Goal: Check status: Check status

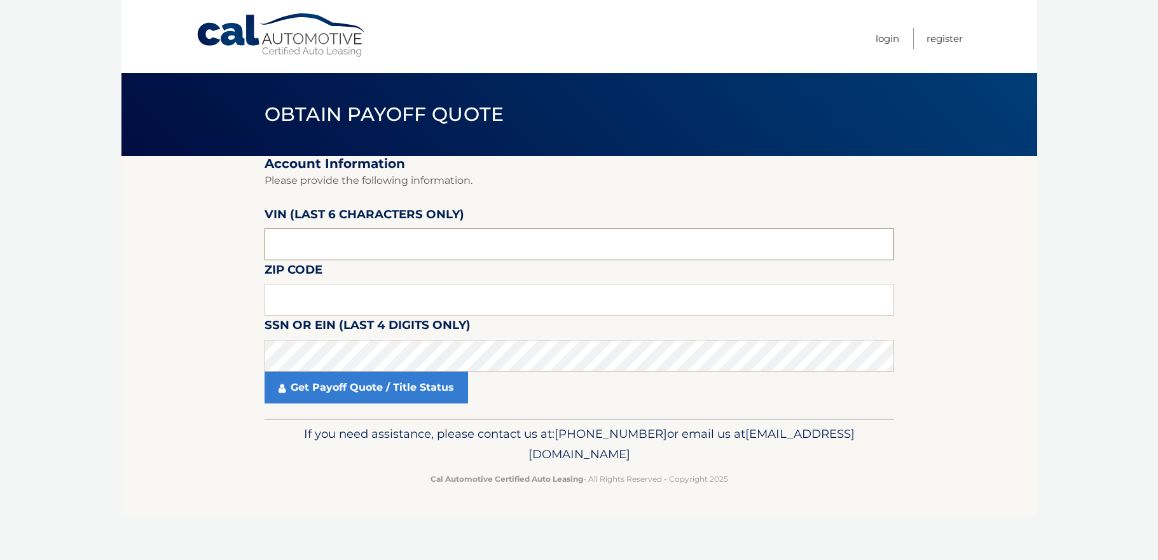
click at [479, 253] on input "text" at bounding box center [580, 244] width 630 height 32
type input "208271"
click at [369, 300] on input "text" at bounding box center [580, 300] width 630 height 32
type input "11725"
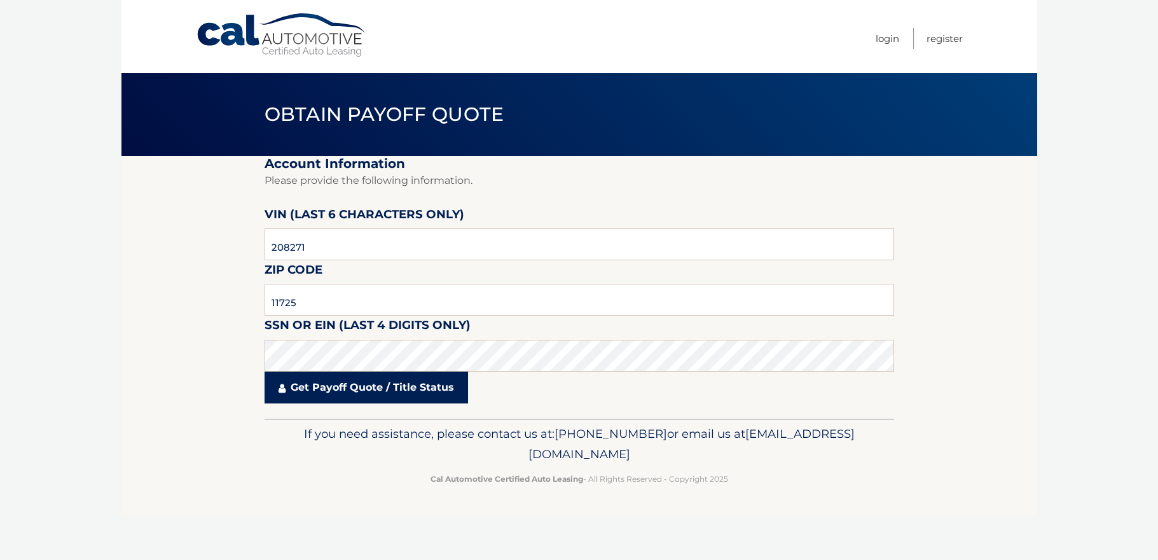
drag, startPoint x: 369, startPoint y: 300, endPoint x: 393, endPoint y: 386, distance: 89.2
click at [393, 386] on link "Get Payoff Quote / Title Status" at bounding box center [367, 387] width 204 height 32
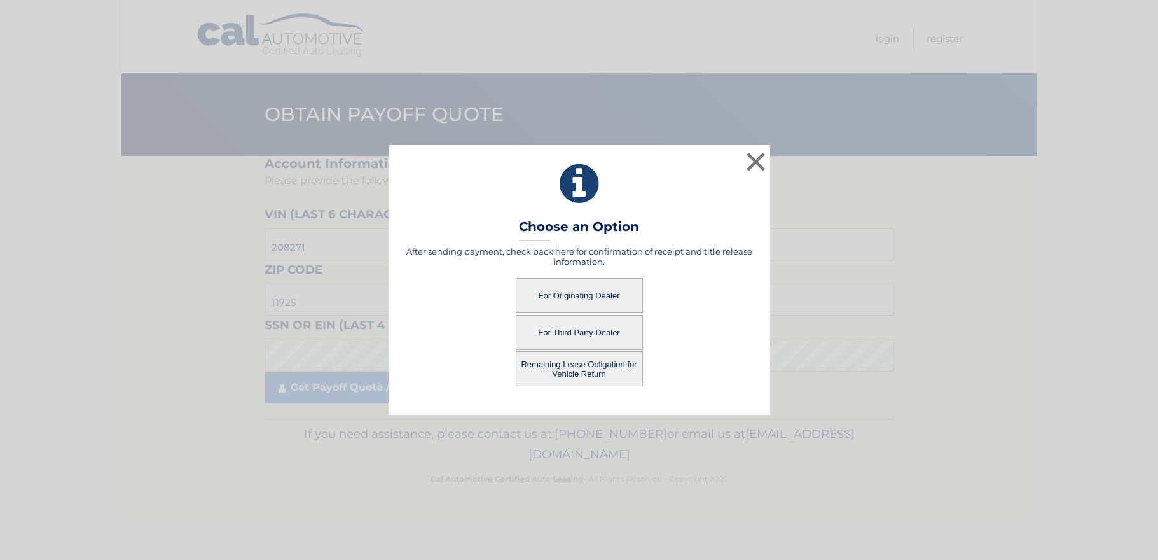
click at [597, 331] on button "For Third Party Dealer" at bounding box center [579, 332] width 127 height 35
click at [599, 325] on button "For Third Party Dealer" at bounding box center [579, 332] width 127 height 35
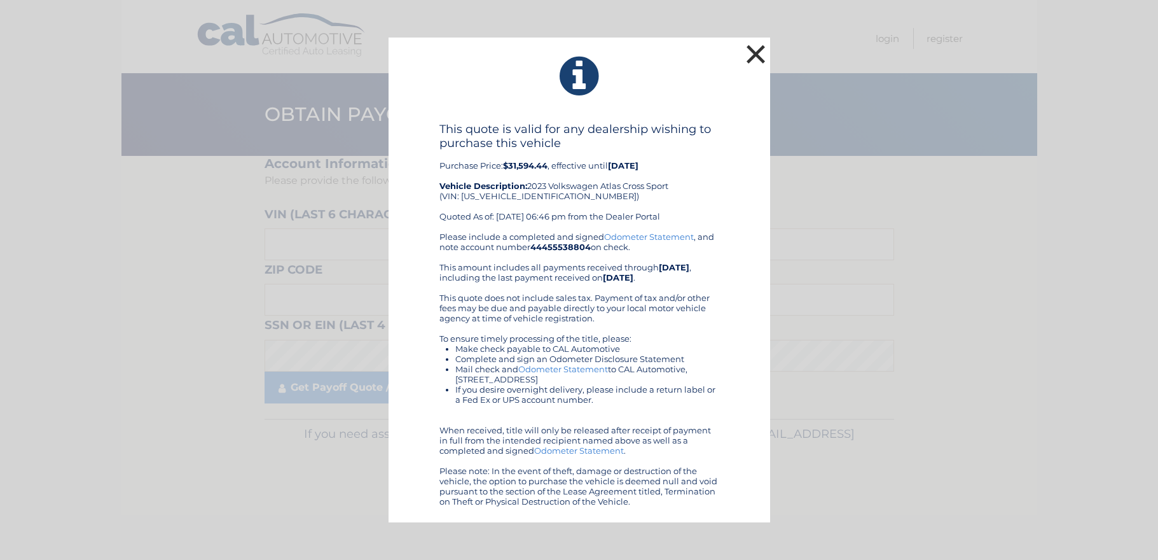
click at [763, 54] on button "×" at bounding box center [756, 53] width 25 height 25
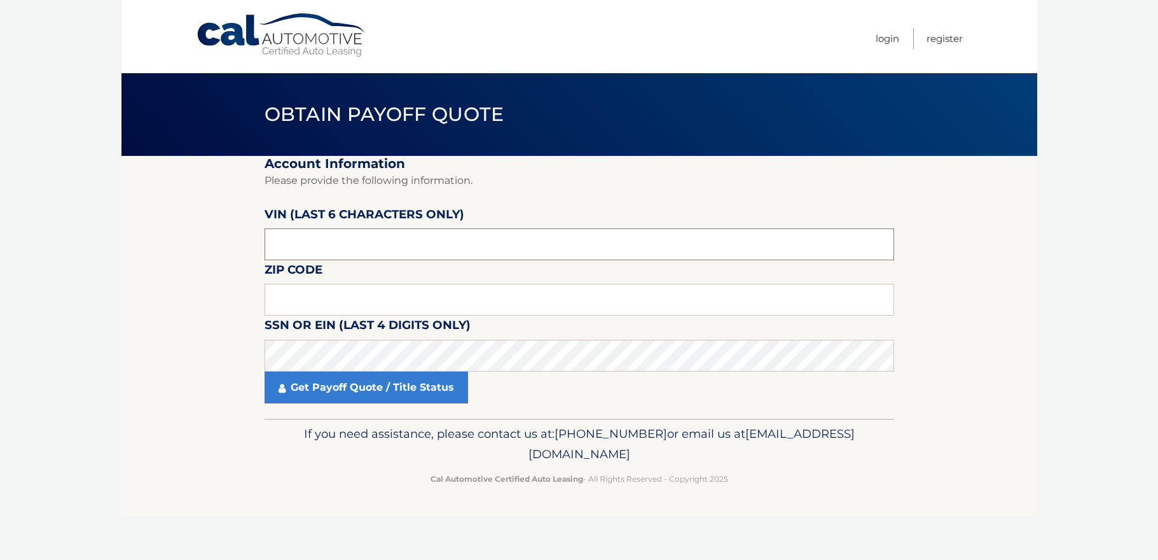
click at [346, 242] on input "text" at bounding box center [580, 244] width 630 height 32
type input "208271"
click at [431, 297] on input "text" at bounding box center [580, 300] width 630 height 32
type input "11725"
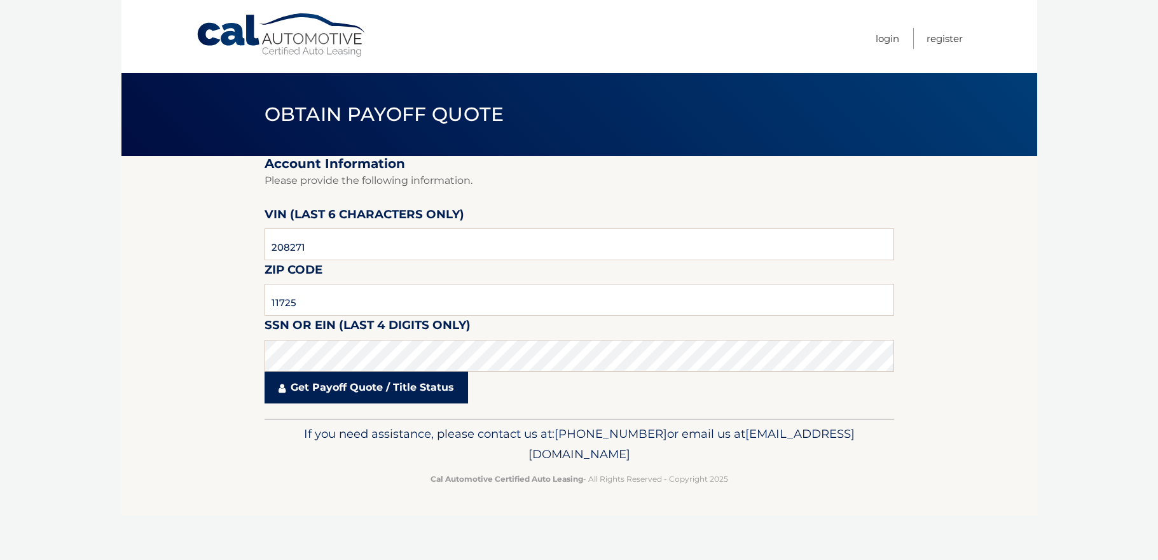
click at [402, 384] on link "Get Payoff Quote / Title Status" at bounding box center [367, 387] width 204 height 32
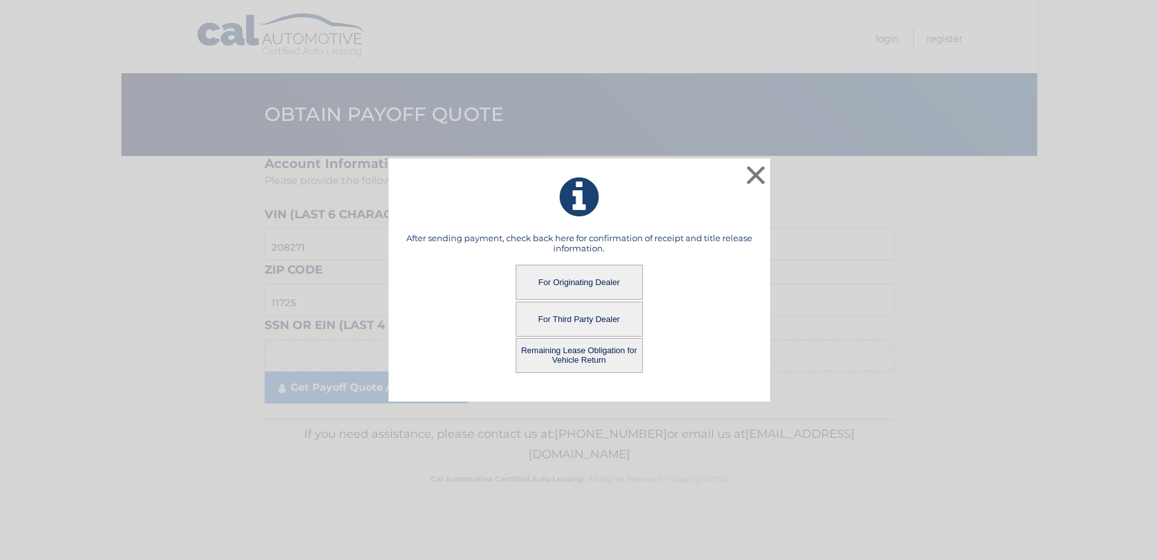
click at [600, 356] on button "Remaining Lease Obligation for Vehicle Return" at bounding box center [579, 355] width 127 height 35
click at [581, 357] on button "Remaining Lease Obligation for Vehicle Return" at bounding box center [579, 355] width 127 height 35
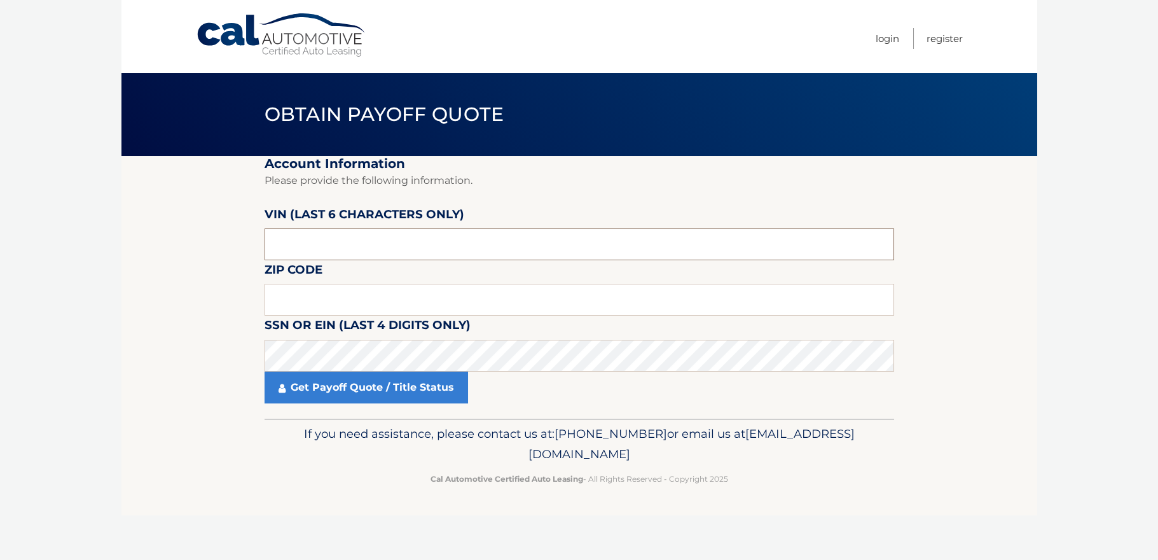
click at [371, 243] on input "text" at bounding box center [580, 244] width 630 height 32
type input "208271"
type input "11725"
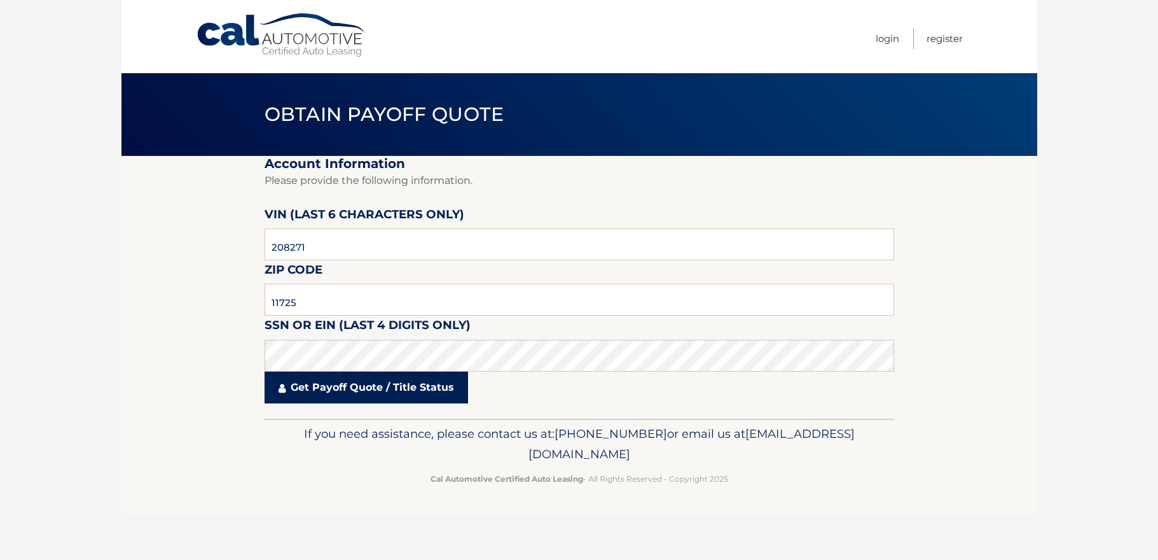
click at [280, 384] on icon at bounding box center [282, 388] width 7 height 10
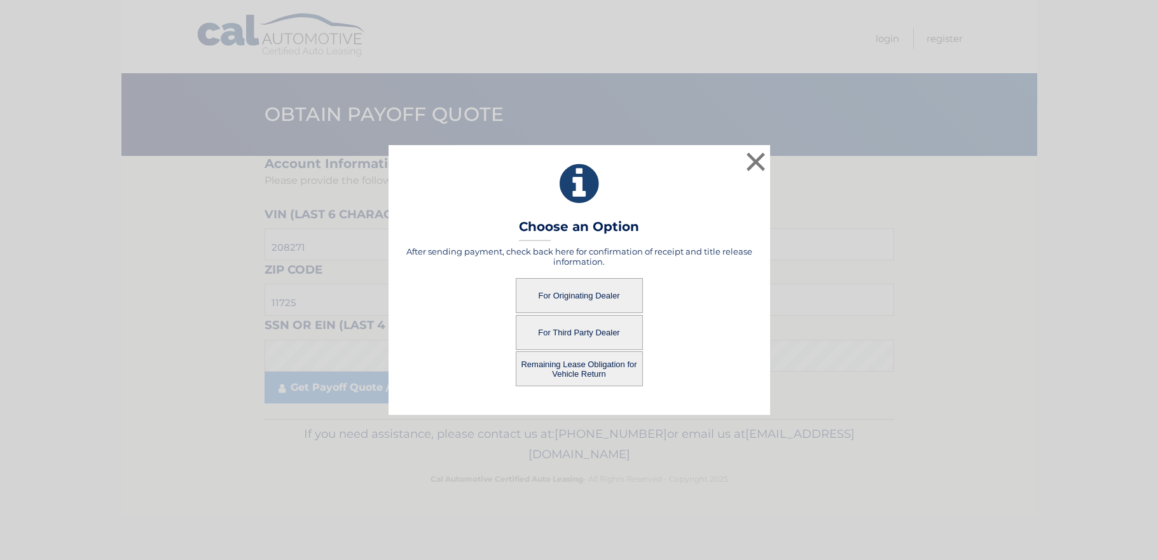
click at [564, 363] on button "Remaining Lease Obligation for Vehicle Return" at bounding box center [579, 368] width 127 height 35
click at [593, 370] on button "Remaining Lease Obligation for Vehicle Return" at bounding box center [579, 368] width 127 height 35
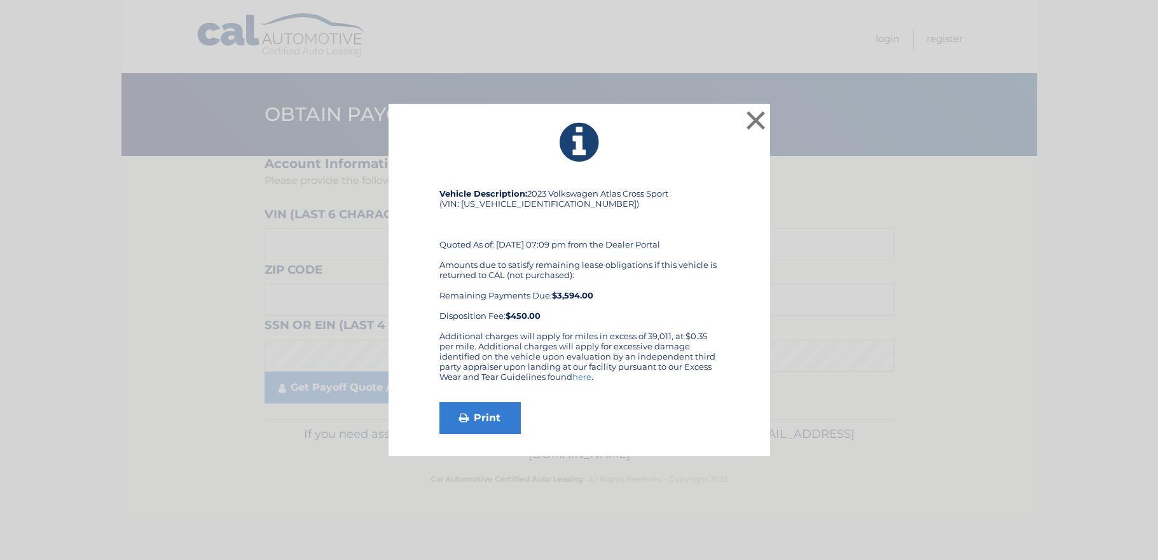
click at [739, 401] on div "Vehicle Description: 2023 Volkswagen Atlas Cross Sport (VIN: [US_VEHICLE_IDENTI…" at bounding box center [580, 311] width 350 height 246
